Goal: Obtain resource: Download file/media

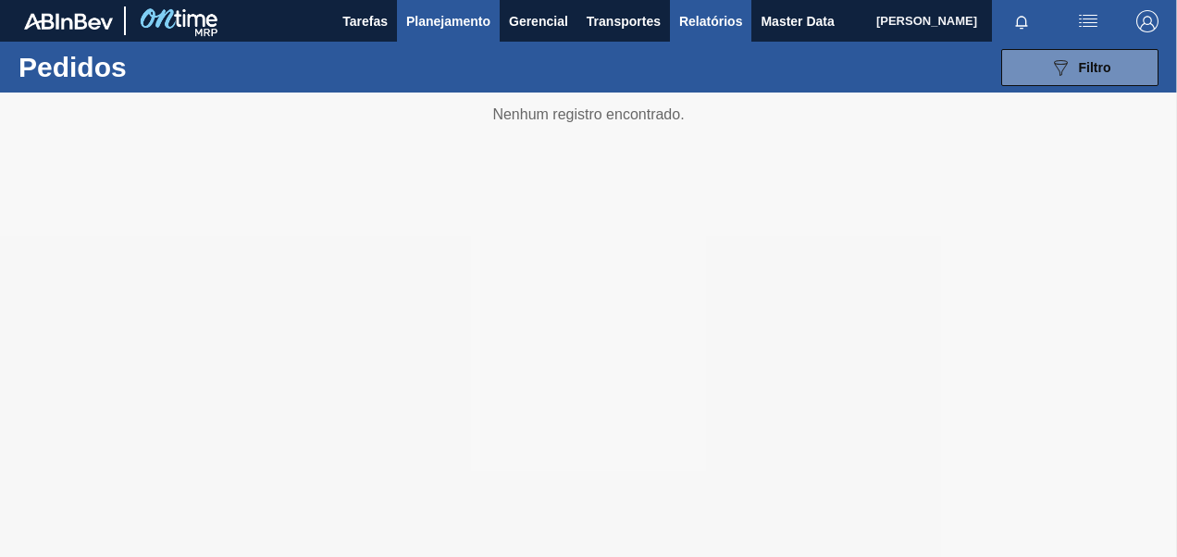
click at [729, 35] on button "Relatórios" at bounding box center [710, 21] width 81 height 42
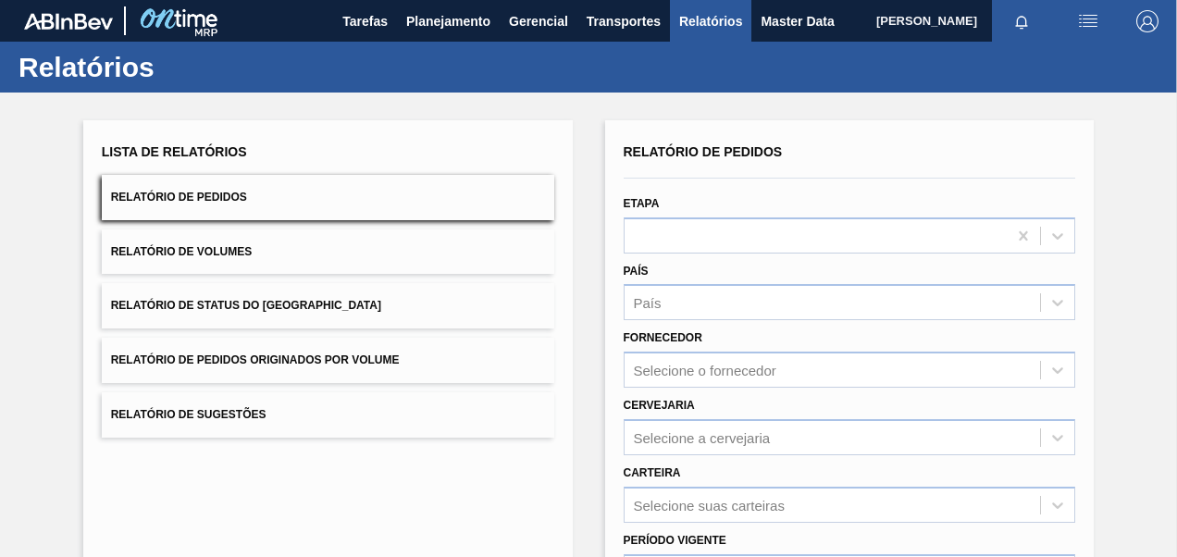
click at [337, 346] on button "Relatório de Pedidos Originados por Volume" at bounding box center [328, 360] width 452 height 45
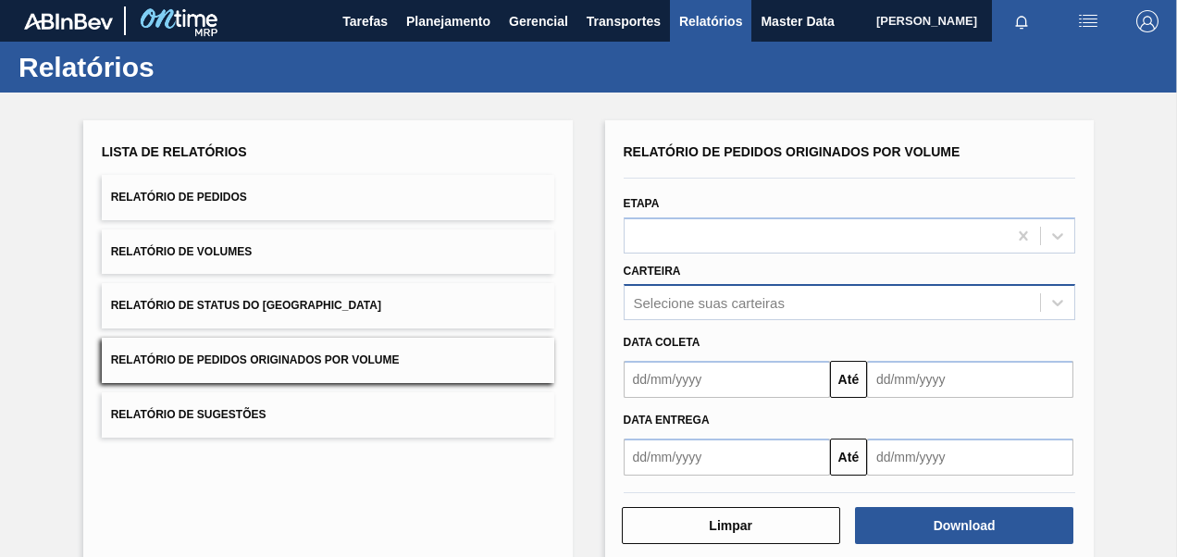
click at [701, 310] on div "Selecione suas carteiras" at bounding box center [850, 302] width 452 height 36
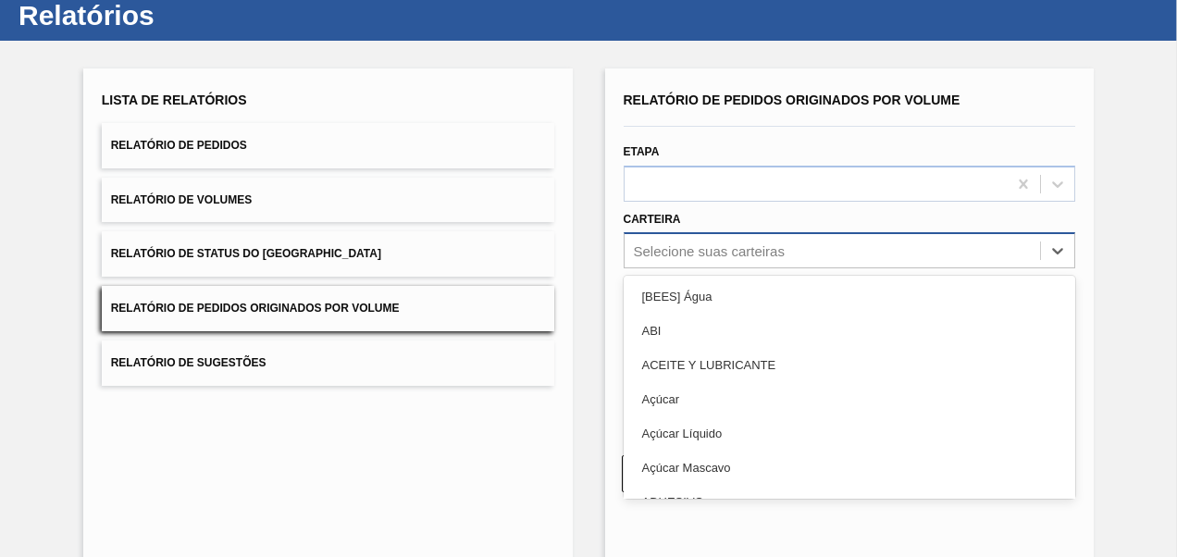
scroll to position [56, 0]
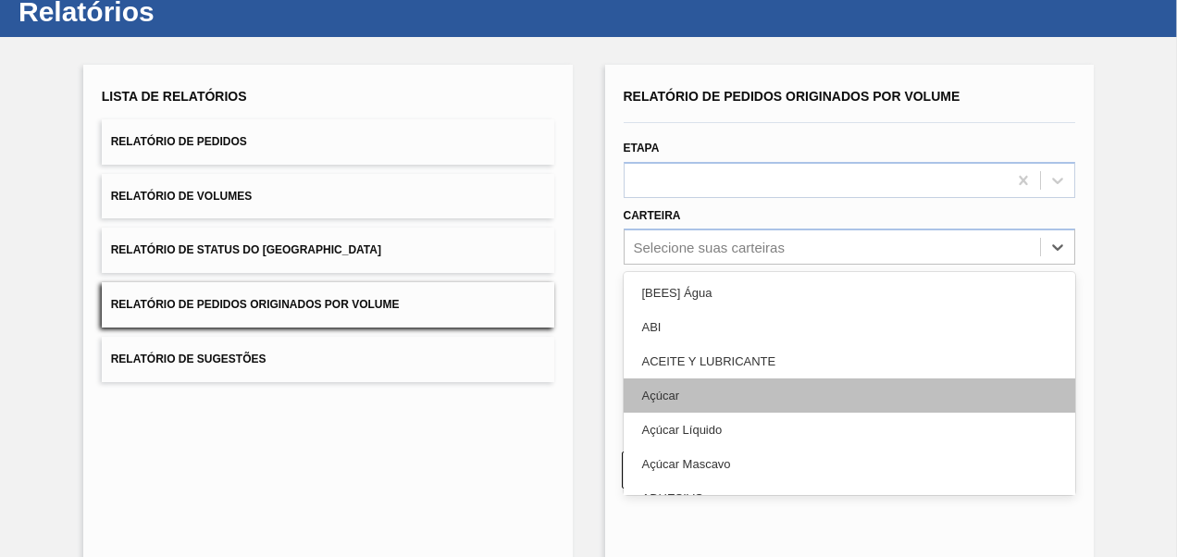
click at [700, 396] on div "Açúcar" at bounding box center [850, 395] width 452 height 34
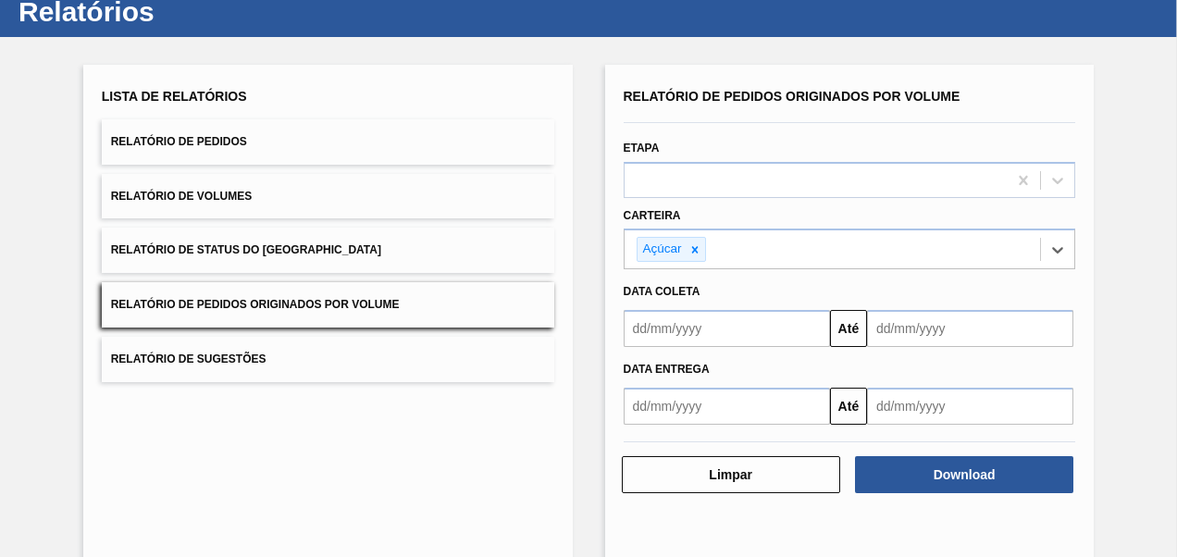
click at [679, 329] on input "text" at bounding box center [727, 328] width 206 height 37
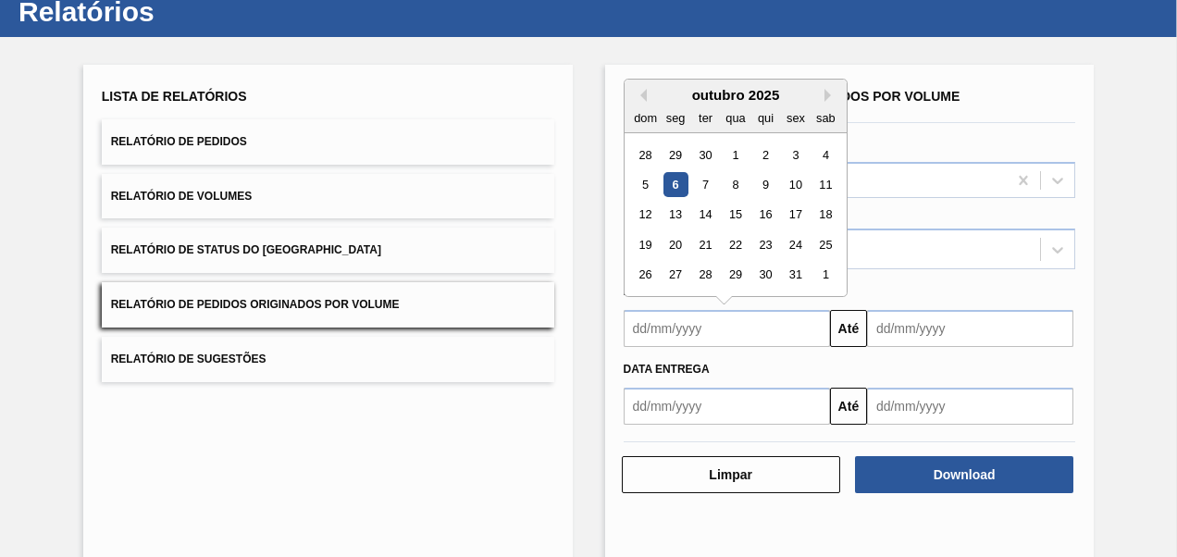
type input "[DATE]"
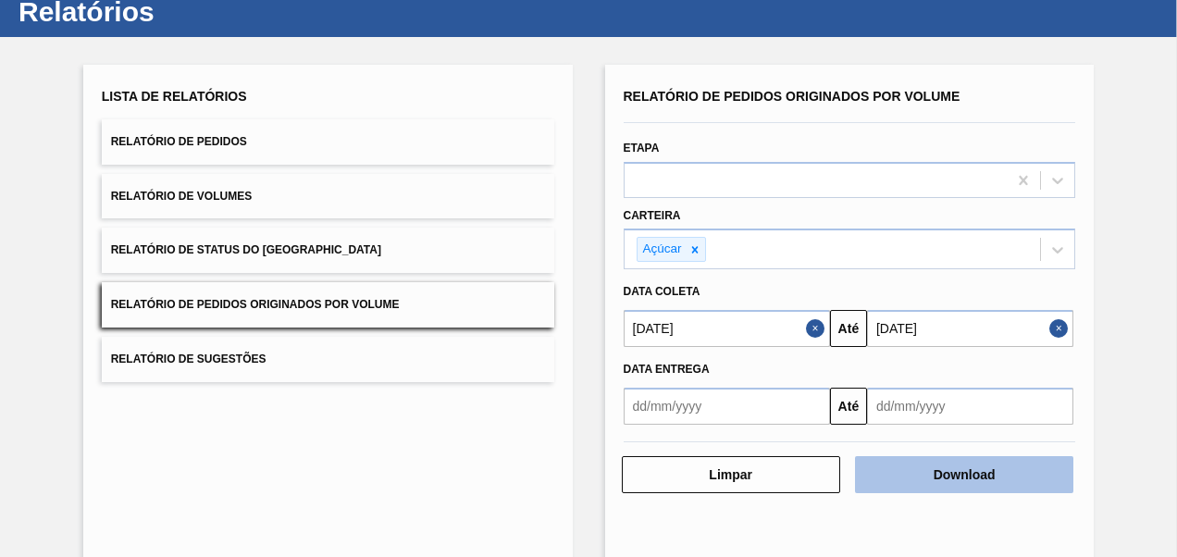
click at [946, 467] on button "Download" at bounding box center [964, 474] width 218 height 37
